Goal: Information Seeking & Learning: Learn about a topic

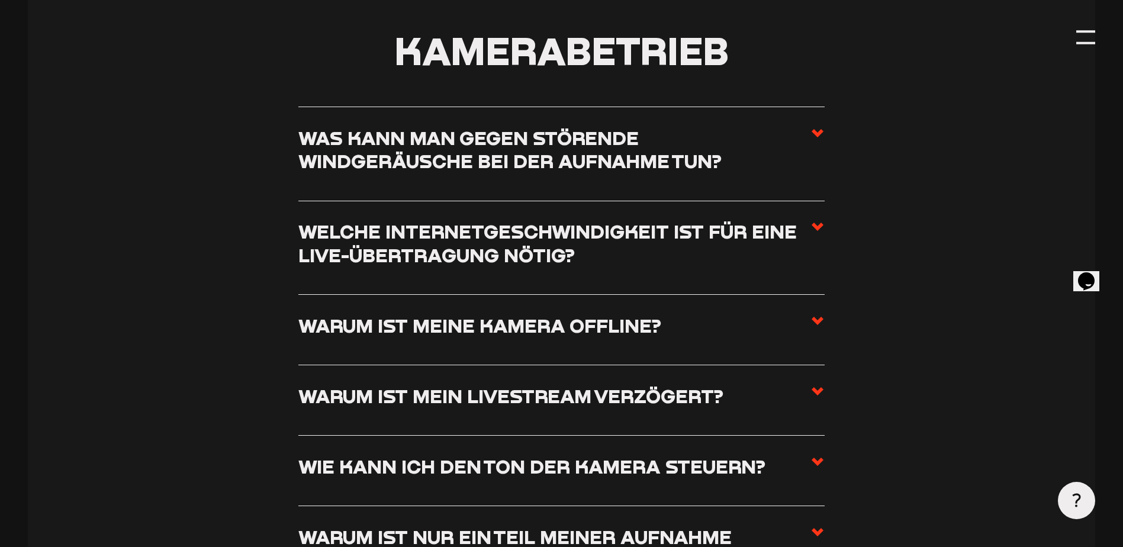
scroll to position [1362, 0]
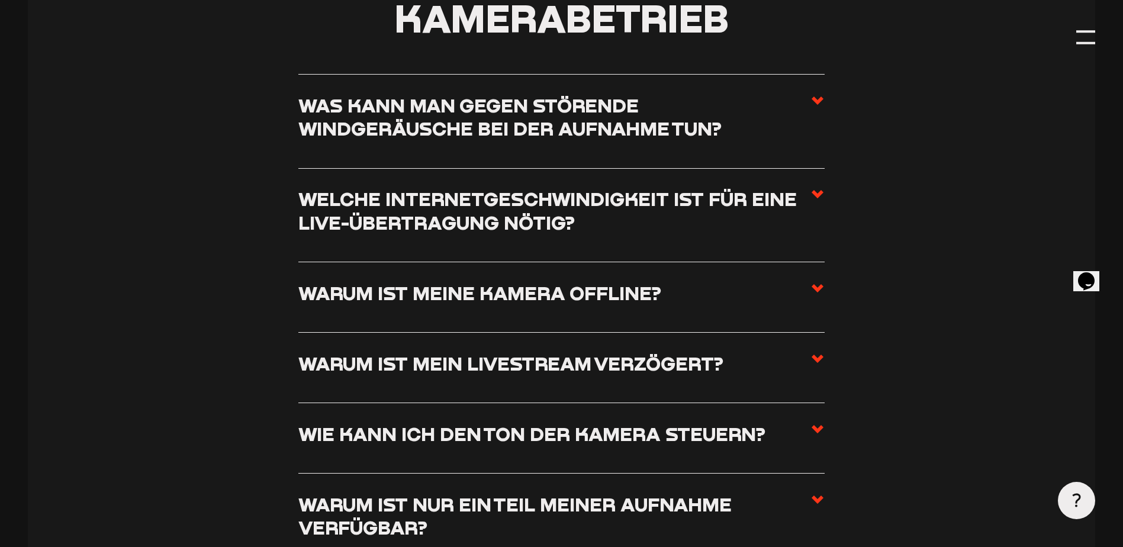
click at [819, 196] on icon at bounding box center [817, 194] width 14 height 14
click at [0, 0] on input "Welche Internetgeschwindigkeit ist für eine Live-Übertragung nötig?" at bounding box center [0, 0] width 0 height 0
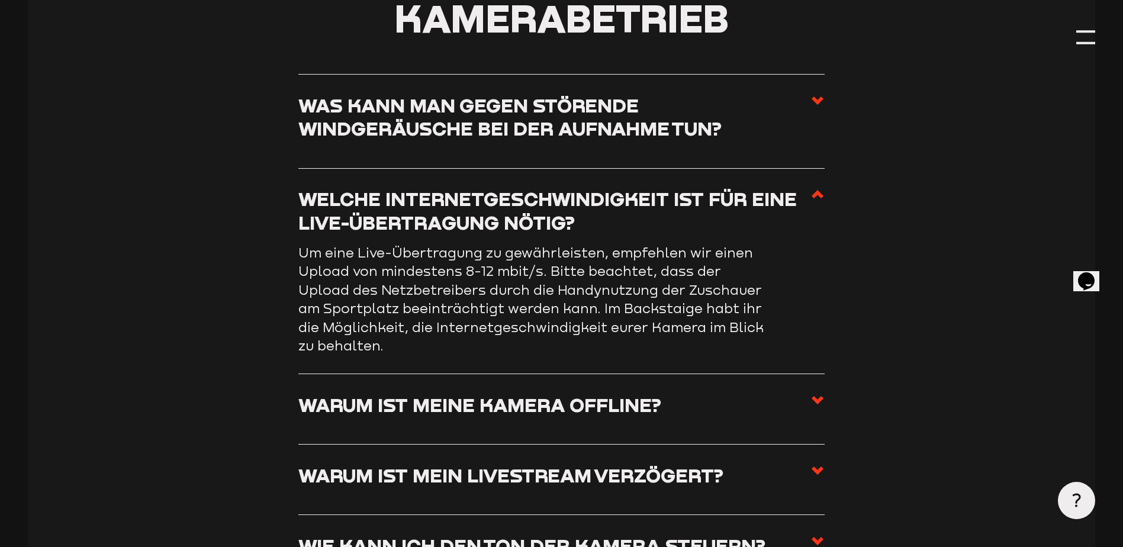
click at [819, 196] on use at bounding box center [818, 194] width 12 height 8
click at [0, 0] on input "Welche Internetgeschwindigkeit ist für eine Live-Übertragung nötig?" at bounding box center [0, 0] width 0 height 0
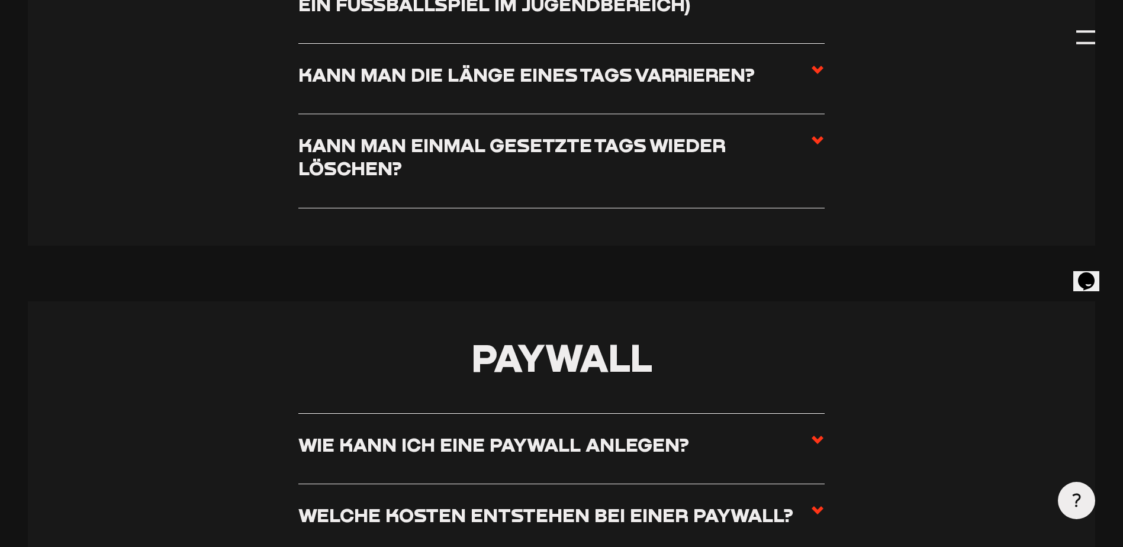
scroll to position [4381, 0]
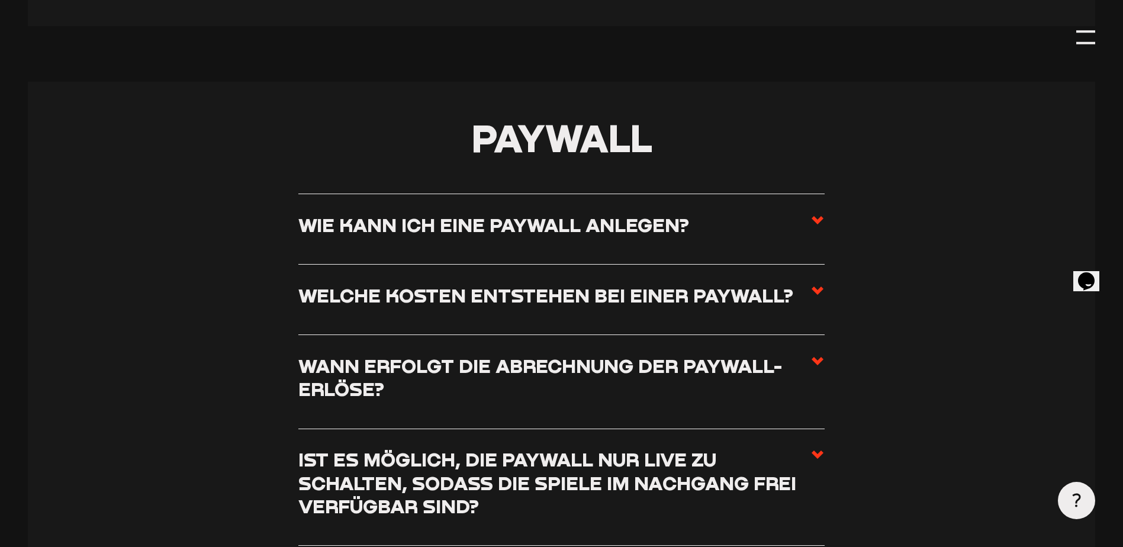
click at [816, 227] on icon at bounding box center [817, 220] width 14 height 14
click at [0, 0] on input "Wie kann ich eine Paywall anlegen?" at bounding box center [0, 0] width 0 height 0
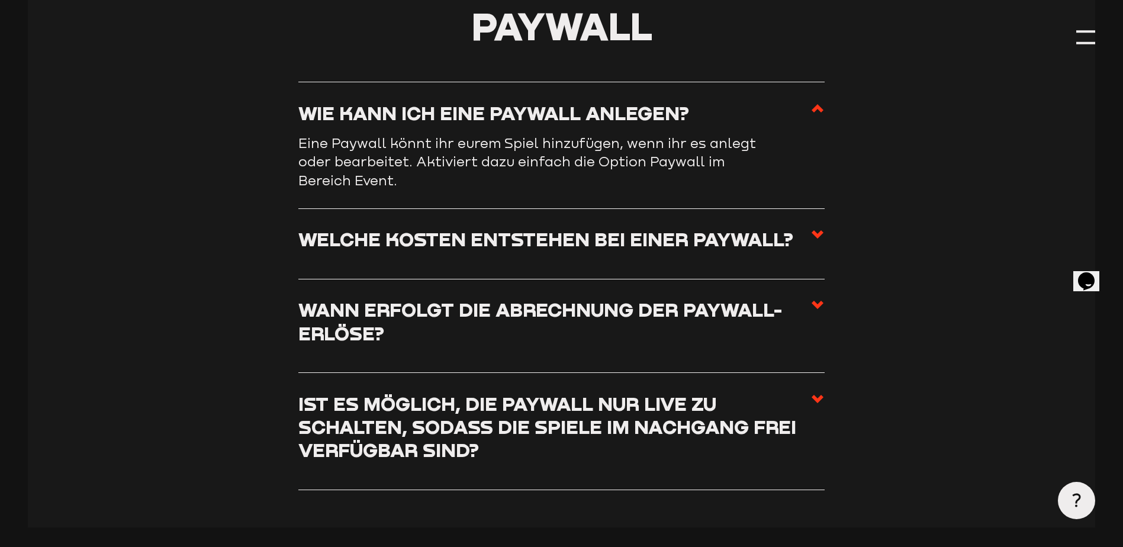
scroll to position [4446, 0]
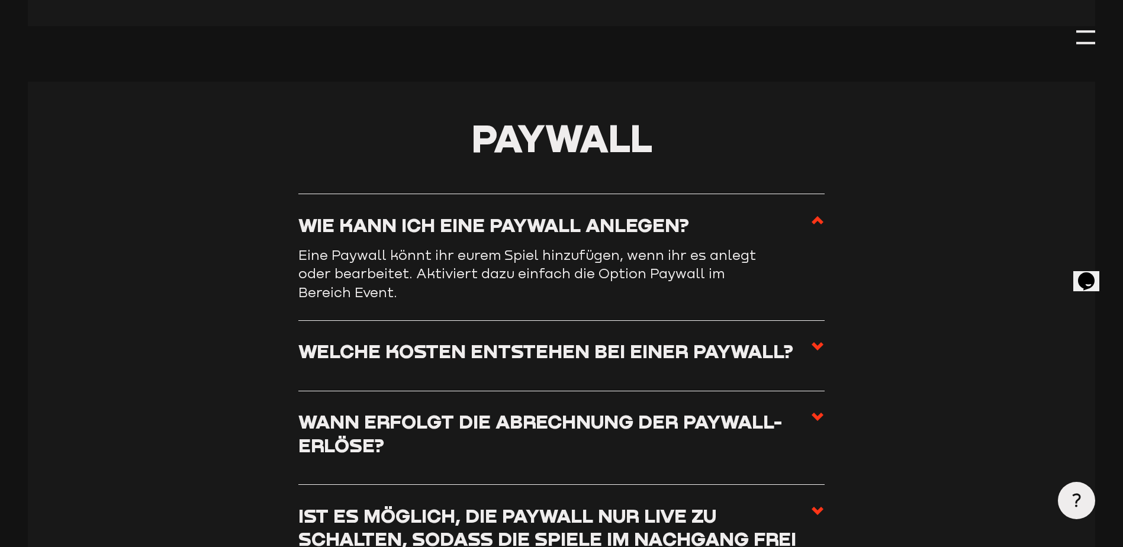
click at [816, 227] on icon at bounding box center [817, 220] width 14 height 14
click at [0, 0] on input "Wie kann ich eine Paywall anlegen?" at bounding box center [0, 0] width 0 height 0
click at [816, 227] on icon at bounding box center [817, 220] width 14 height 14
click at [0, 0] on input "Wie kann ich eine Paywall anlegen?" at bounding box center [0, 0] width 0 height 0
click at [816, 224] on use at bounding box center [818, 220] width 12 height 8
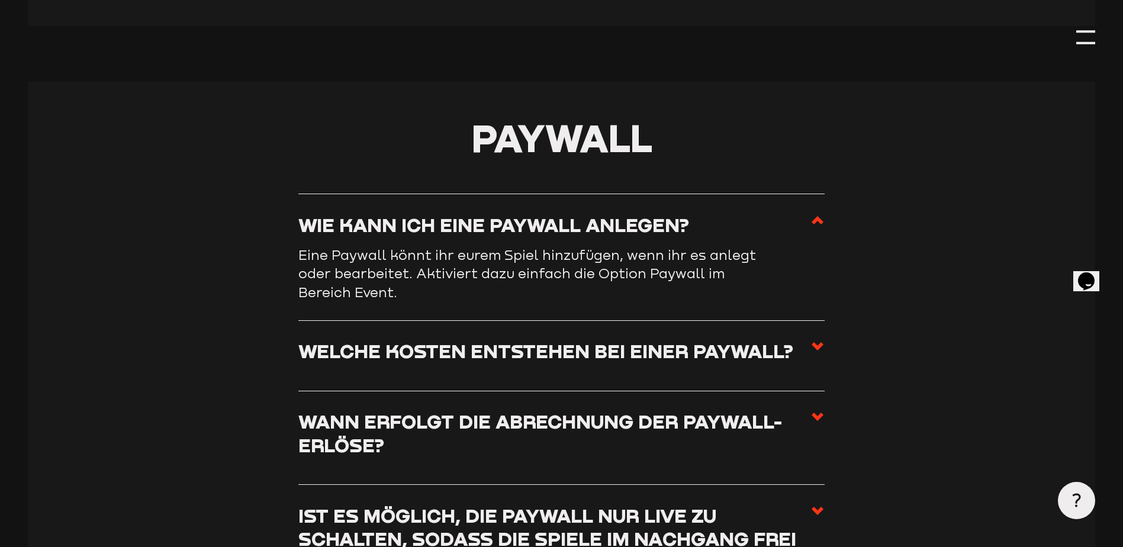
click at [0, 0] on input "Wie kann ich eine Paywall anlegen?" at bounding box center [0, 0] width 0 height 0
click at [818, 353] on icon at bounding box center [817, 346] width 14 height 14
click at [0, 0] on input "Welche Kosten entstehen bei einer Paywall?" at bounding box center [0, 0] width 0 height 0
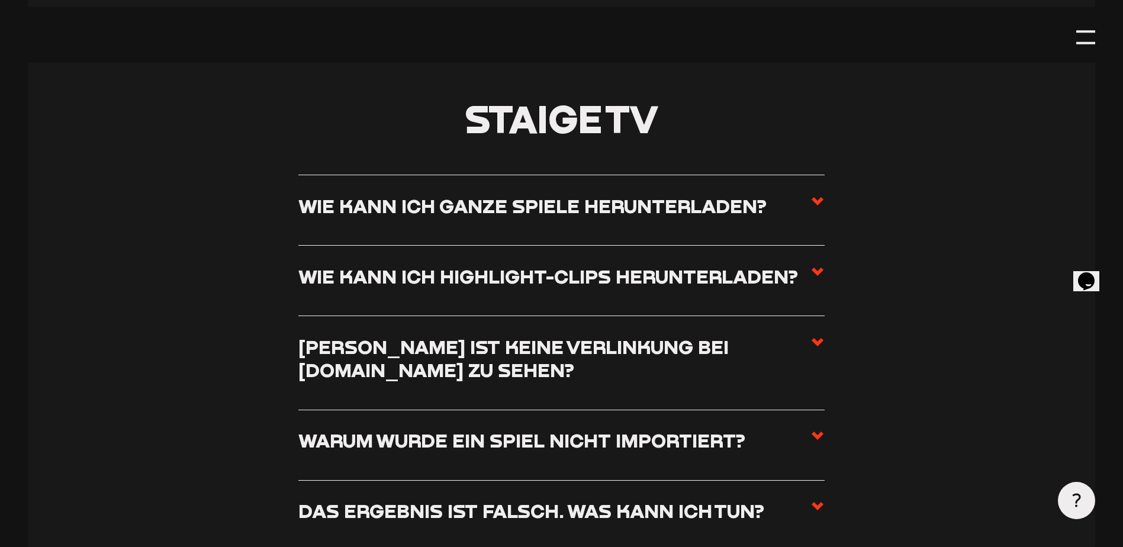
scroll to position [5157, 0]
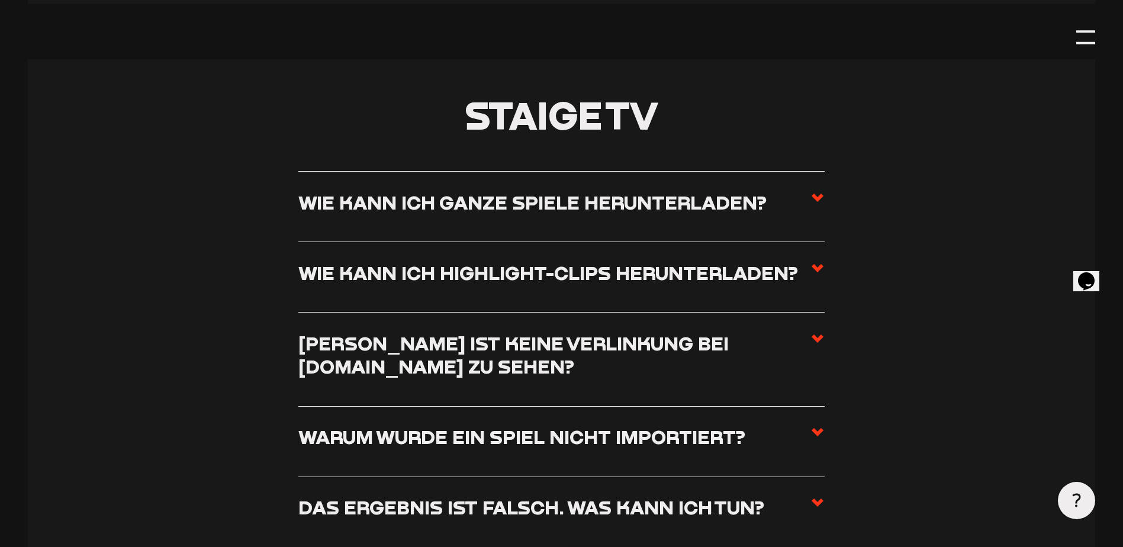
click at [441, 214] on h3 "Wie kann ich ganze Spiele herunterladen?" at bounding box center [532, 202] width 468 height 23
click at [0, 0] on input "Wie kann ich ganze Spiele herunterladen?" at bounding box center [0, 0] width 0 height 0
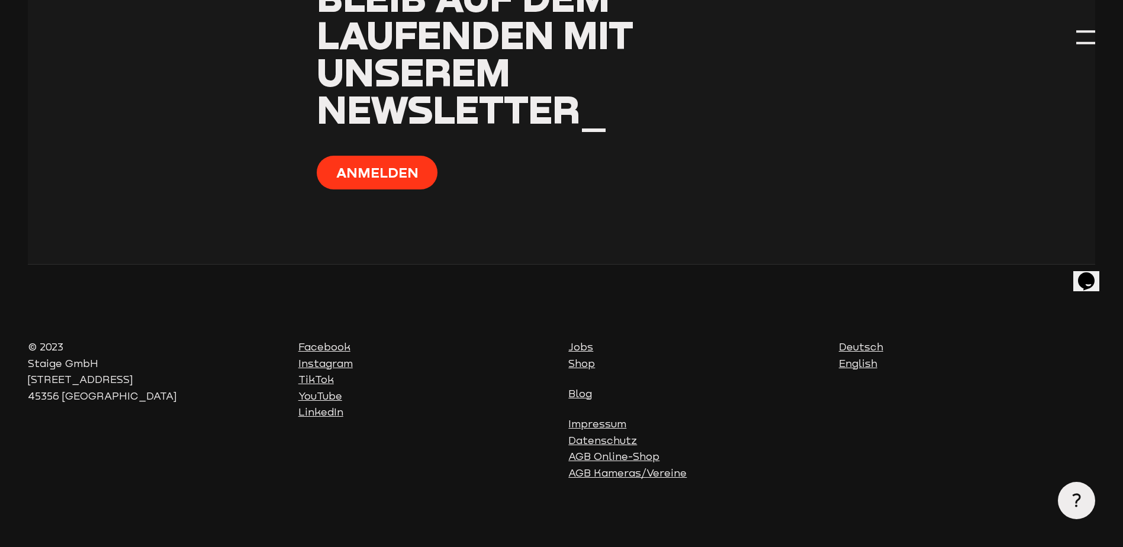
scroll to position [7880, 0]
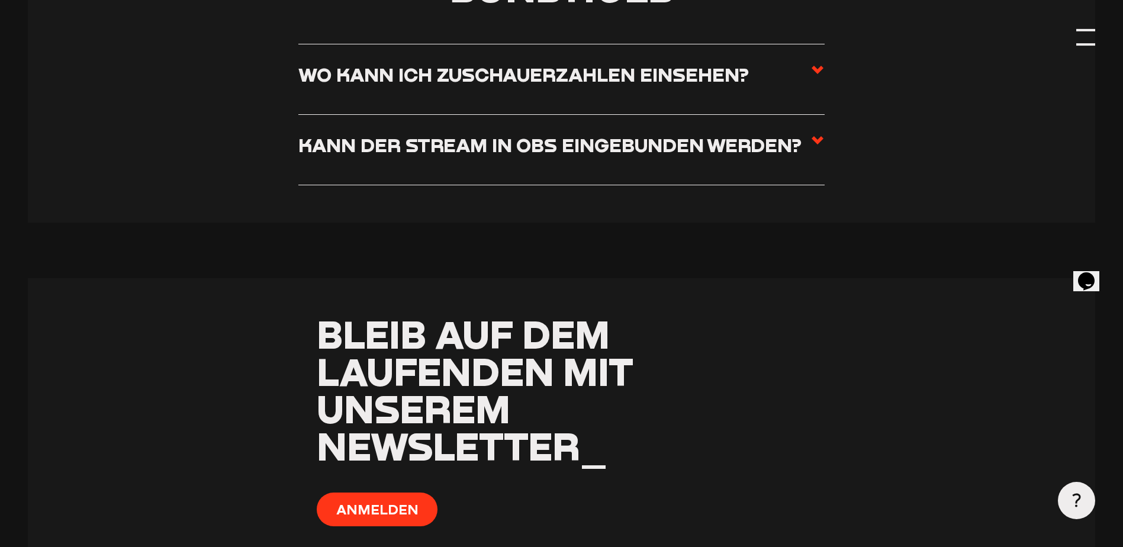
click at [1084, 35] on div at bounding box center [1085, 37] width 18 height 18
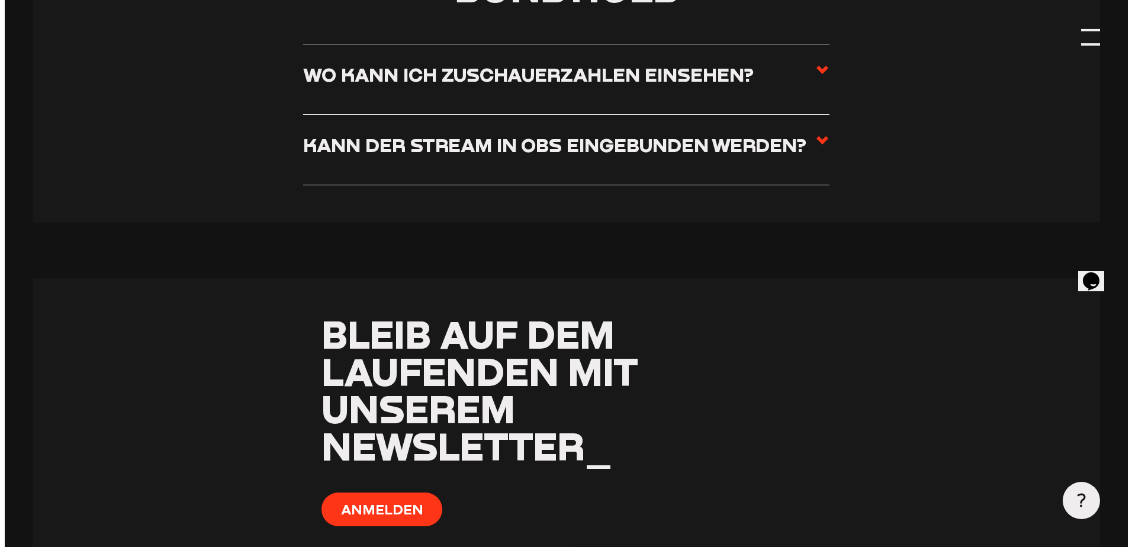
scroll to position [7501, 0]
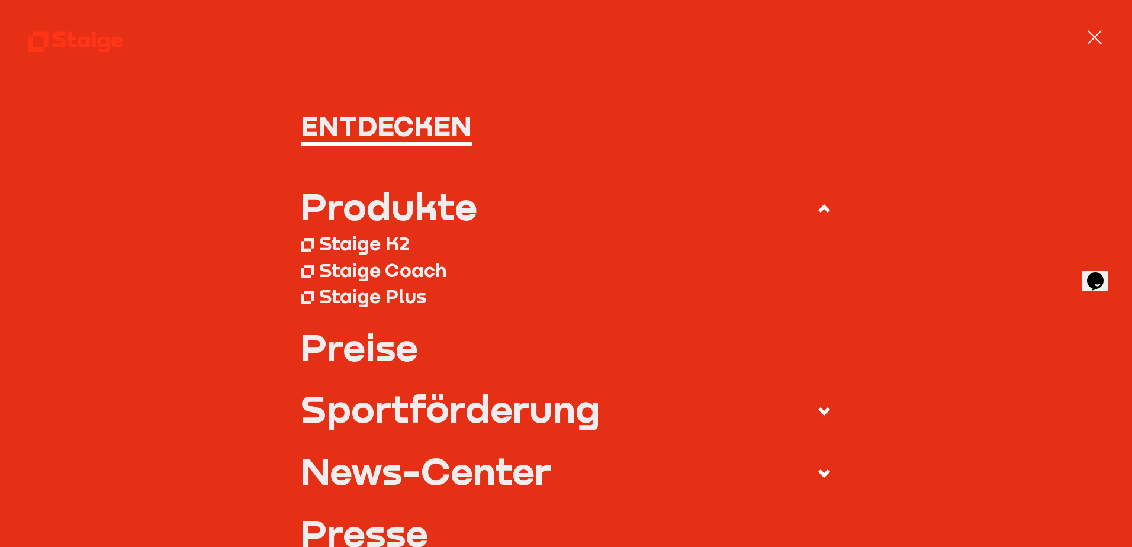
click at [376, 352] on link "Preise" at bounding box center [566, 346] width 531 height 37
